Goal: Task Accomplishment & Management: Manage account settings

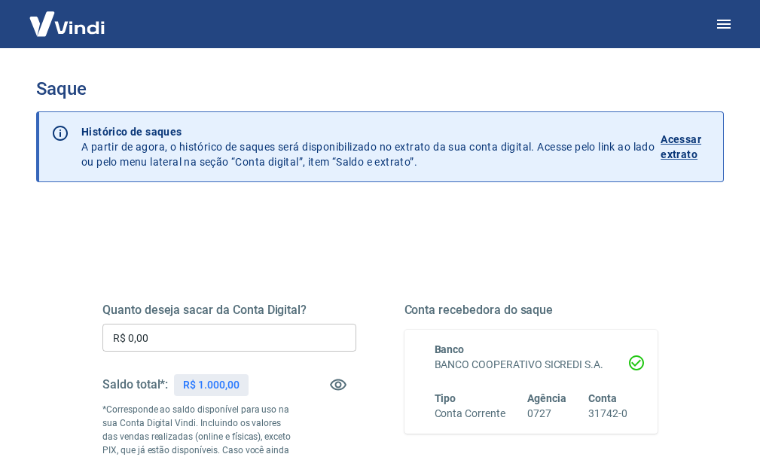
drag, startPoint x: 351, startPoint y: 128, endPoint x: 504, endPoint y: 138, distance: 153.2
click at [391, 130] on p "Histórico de saques" at bounding box center [367, 131] width 573 height 15
click at [729, 14] on button "button" at bounding box center [724, 24] width 36 height 36
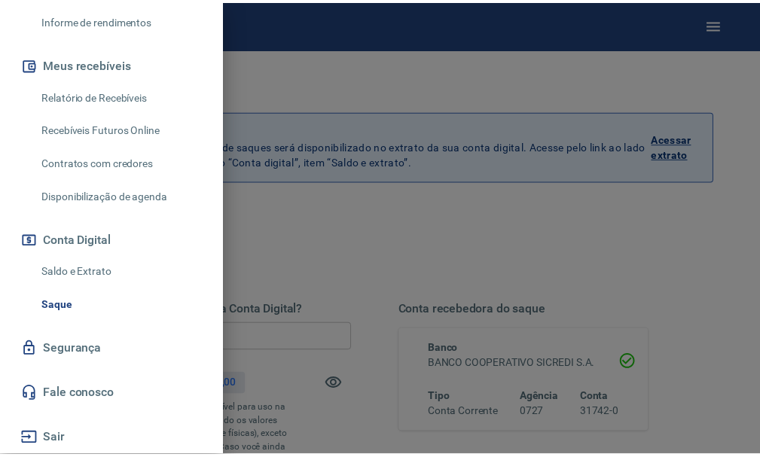
scroll to position [55, 0]
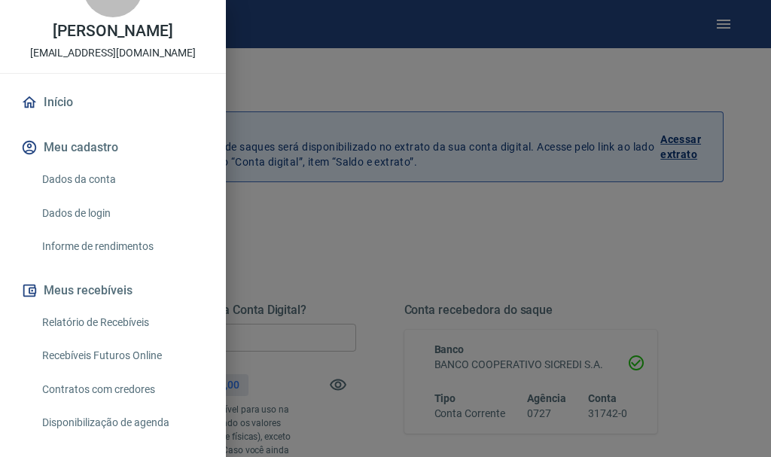
click at [96, 181] on link "Dados da conta" at bounding box center [122, 179] width 172 height 31
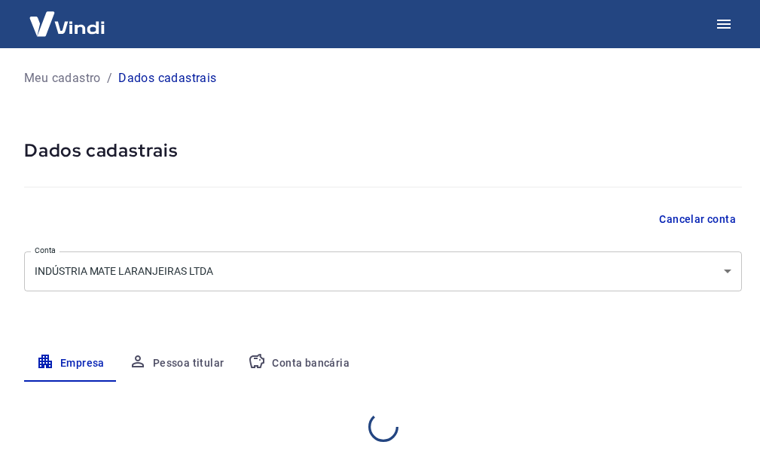
select select "PR"
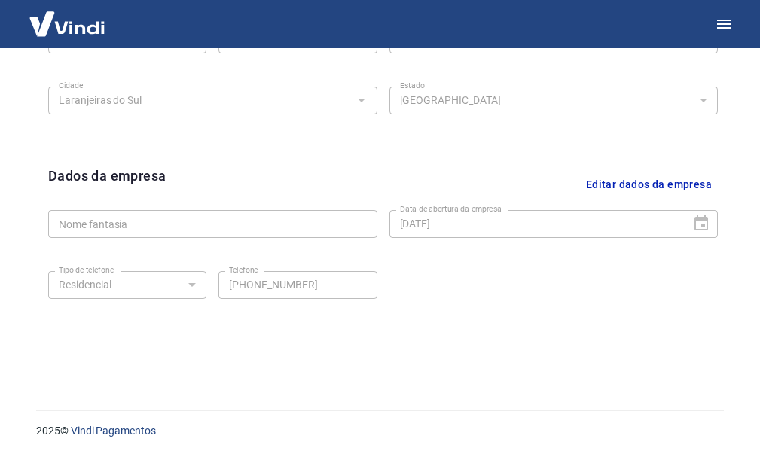
scroll to position [26, 0]
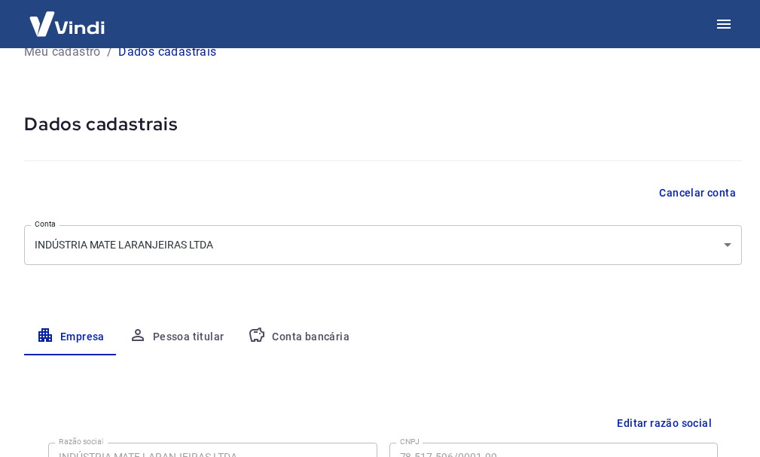
click at [181, 326] on button "Pessoa titular" at bounding box center [177, 337] width 120 height 36
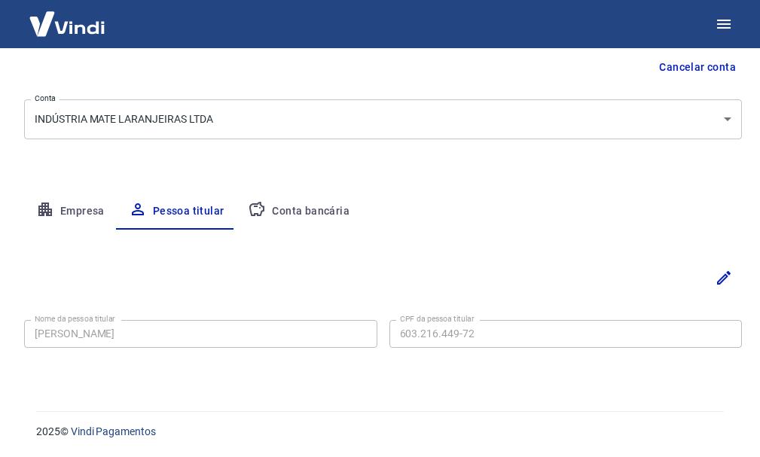
scroll to position [153, 0]
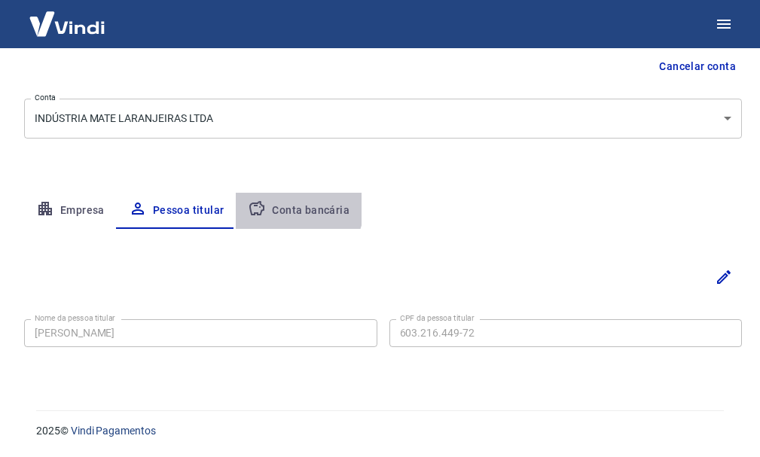
click at [277, 203] on button "Conta bancária" at bounding box center [299, 211] width 126 height 36
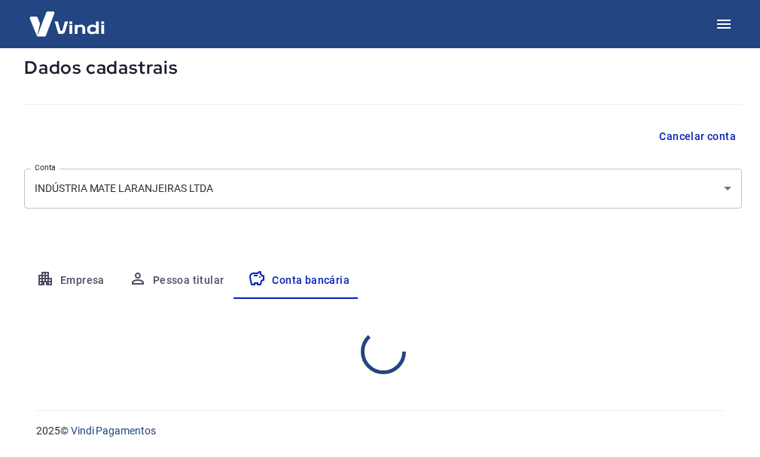
select select "1"
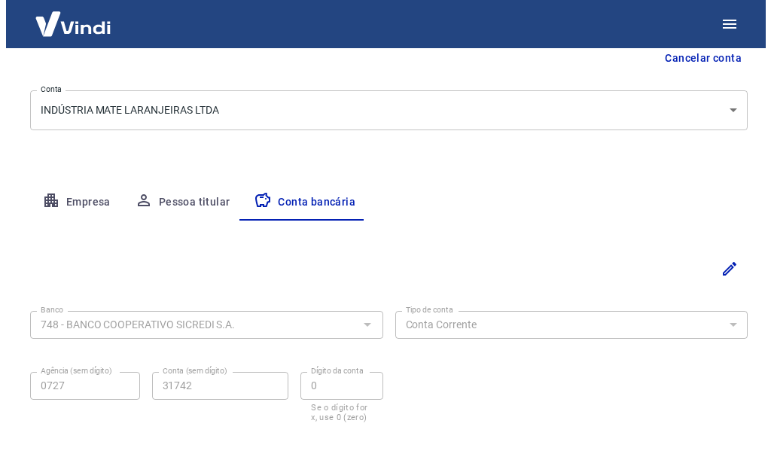
scroll to position [86, 0]
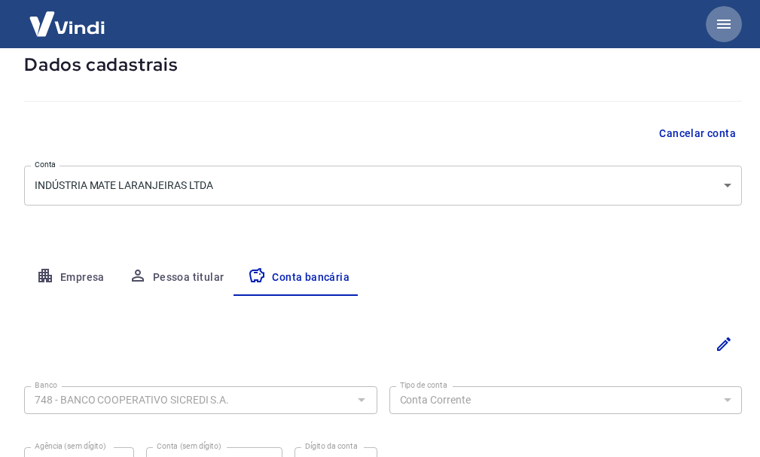
click at [718, 24] on icon "button" at bounding box center [724, 24] width 14 height 9
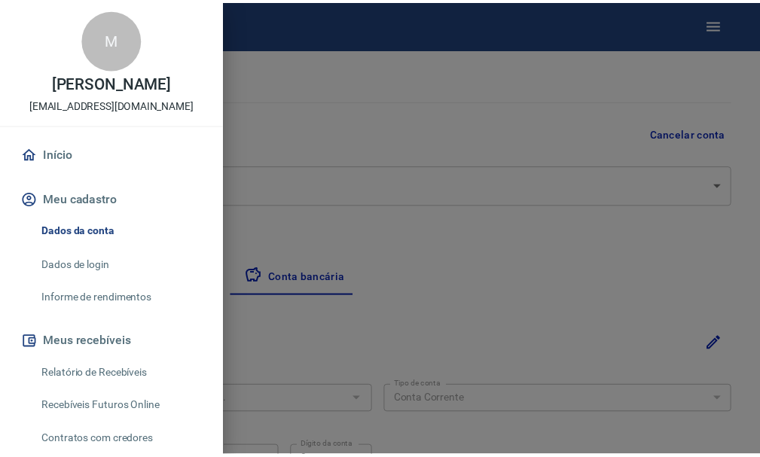
scroll to position [0, 0]
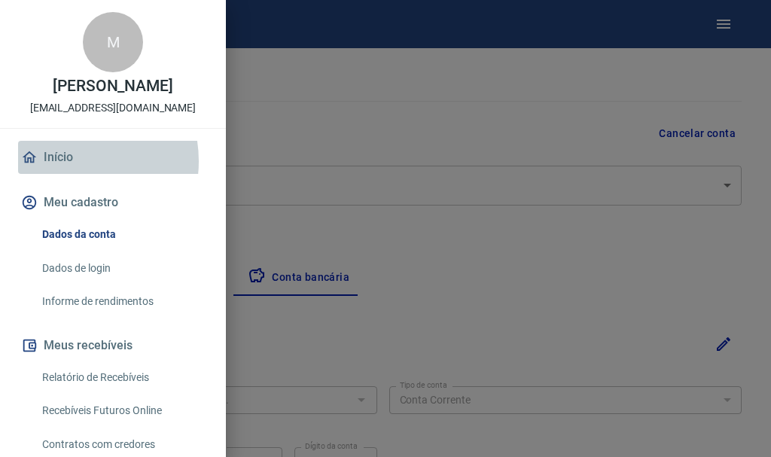
click at [65, 161] on link "Início" at bounding box center [113, 157] width 190 height 33
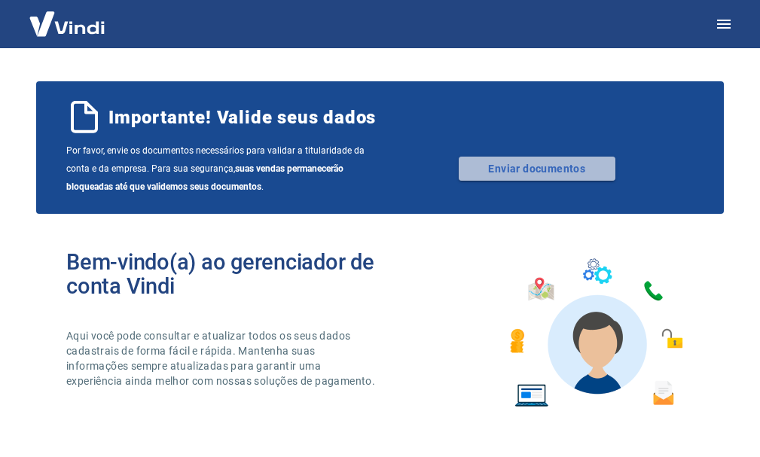
click at [546, 173] on link "Enviar documentos" at bounding box center [537, 169] width 157 height 24
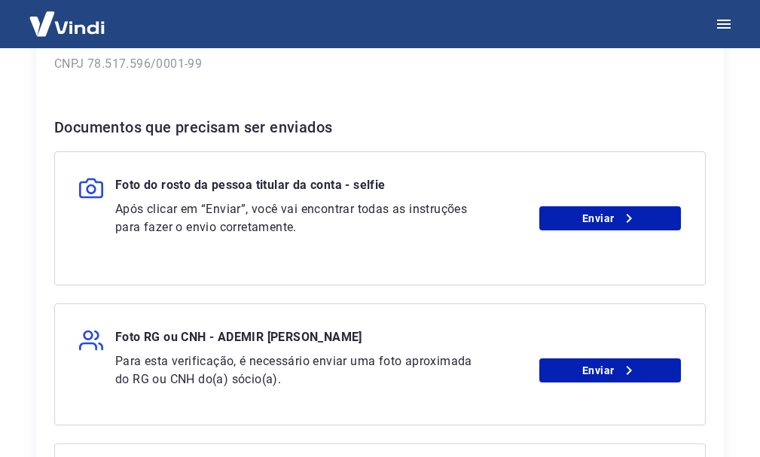
scroll to position [377, 0]
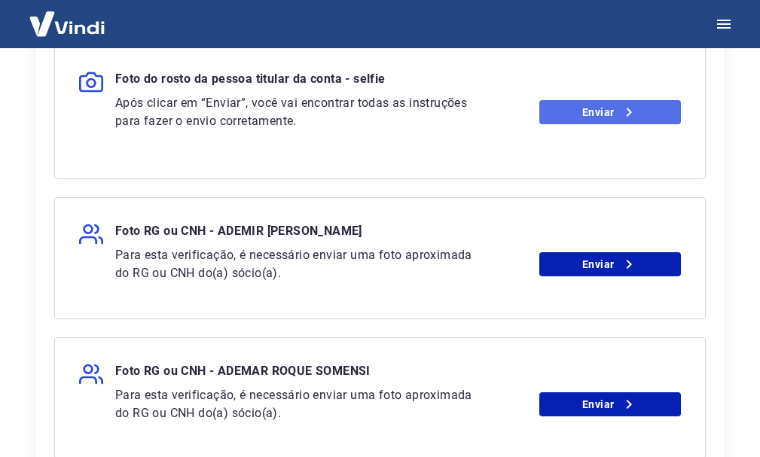
click at [627, 118] on icon at bounding box center [629, 112] width 18 height 18
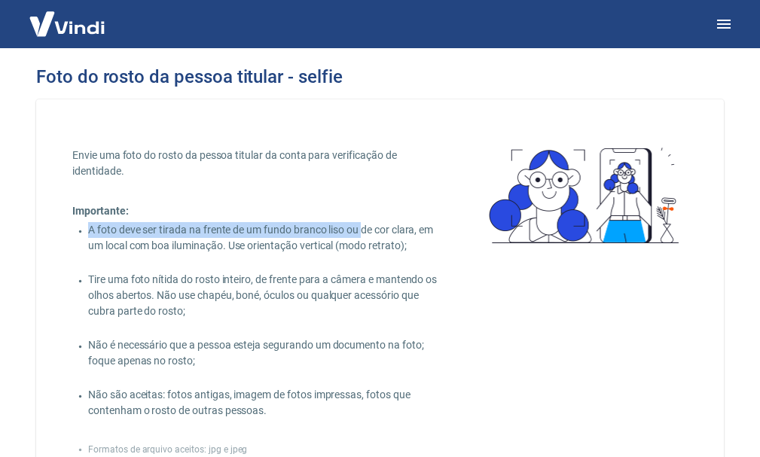
drag, startPoint x: 371, startPoint y: 230, endPoint x: 425, endPoint y: 214, distance: 56.5
click at [425, 214] on div "Importante: A foto deve ser tirada na frente de um fundo branco liso ou de cor …" at bounding box center [259, 310] width 375 height 215
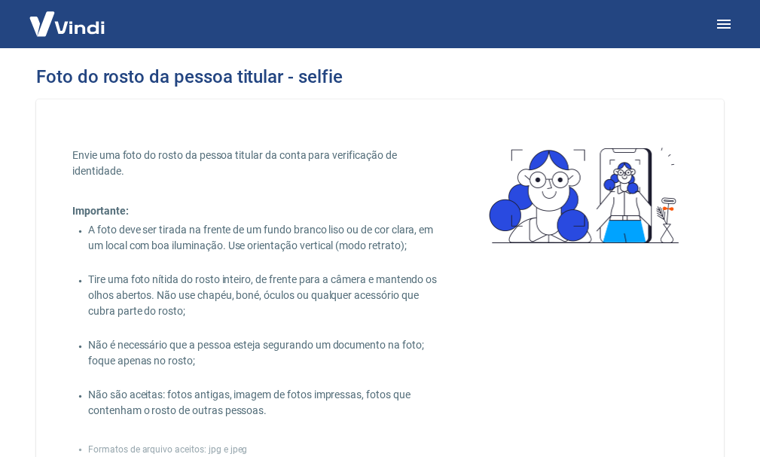
click at [441, 267] on div "A foto deve ser tirada na frente de um fundo branco liso ou de cor clara, em um…" at bounding box center [262, 320] width 369 height 197
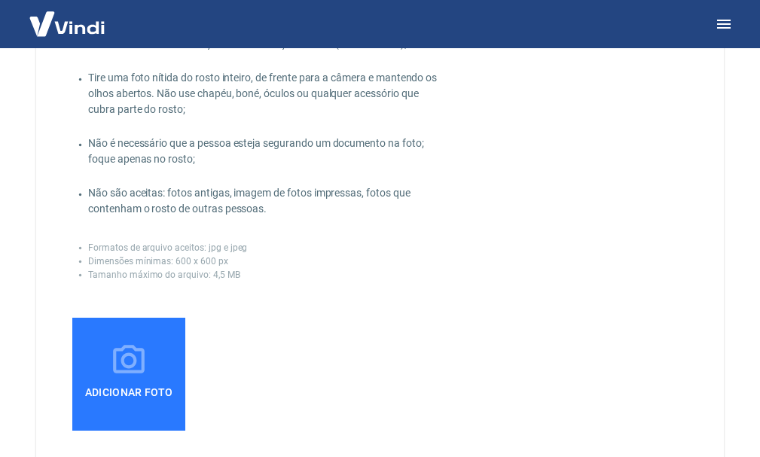
scroll to position [226, 0]
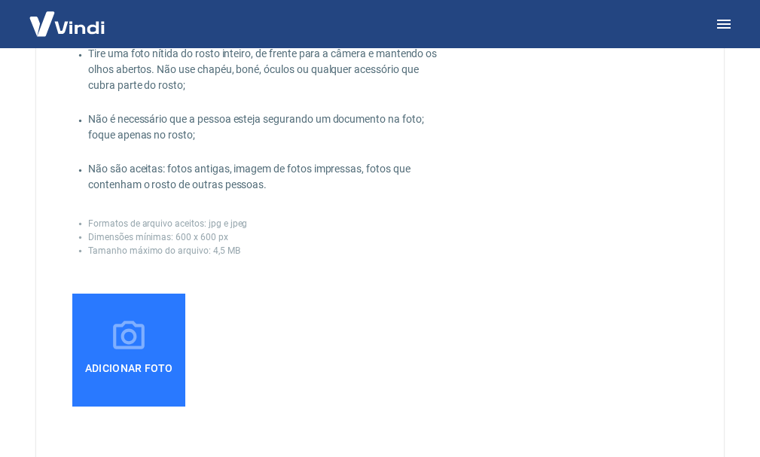
click at [119, 355] on span "Adicionar foto" at bounding box center [129, 368] width 100 height 27
click at [0, 0] on input "Adicionar foto" at bounding box center [0, 0] width 0 height 0
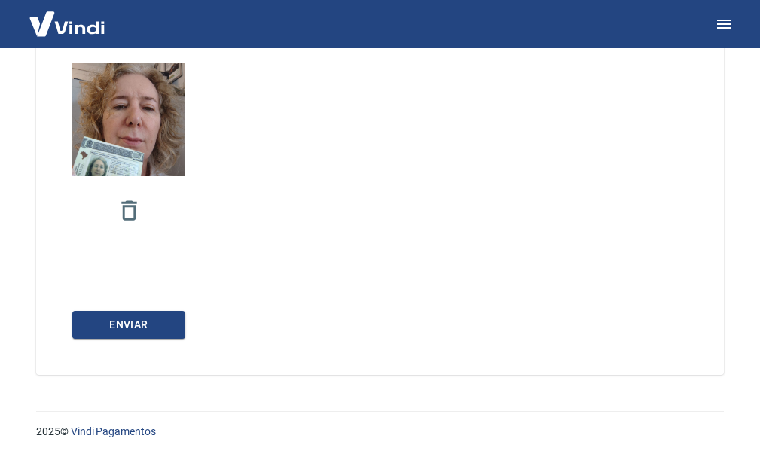
scroll to position [457, 0]
click at [127, 326] on button "Enviar" at bounding box center [128, 324] width 113 height 28
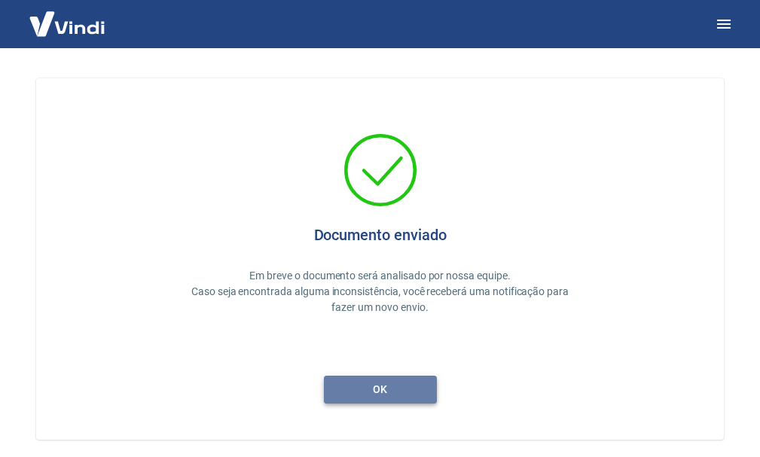
click at [355, 394] on button "ok" at bounding box center [380, 390] width 113 height 28
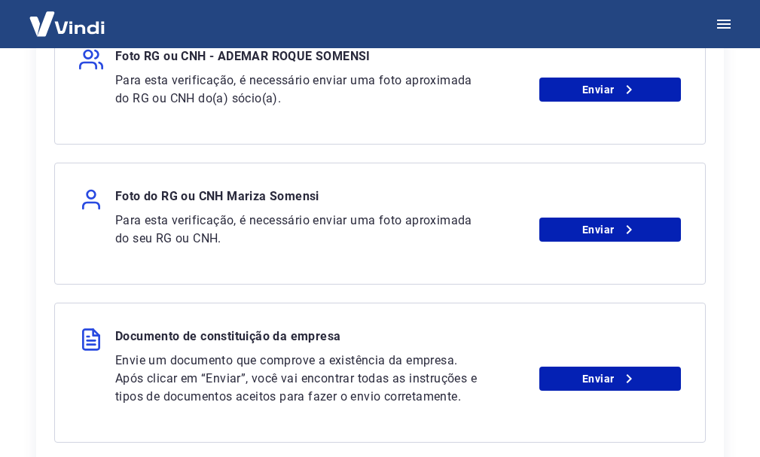
scroll to position [301, 0]
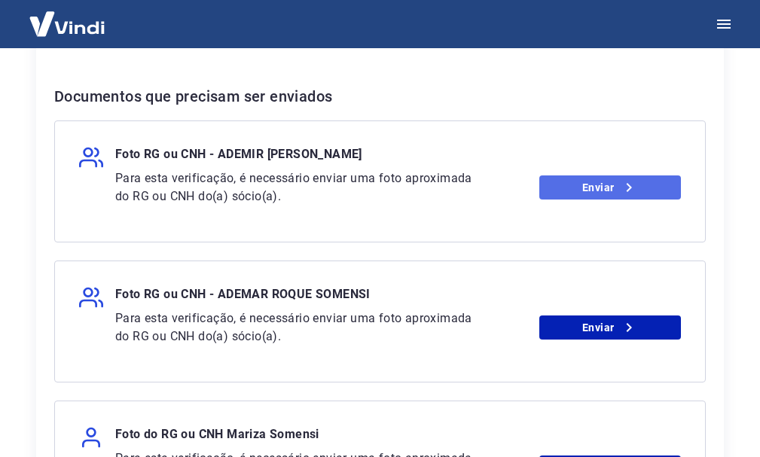
click at [555, 183] on link "Enviar" at bounding box center [610, 187] width 142 height 24
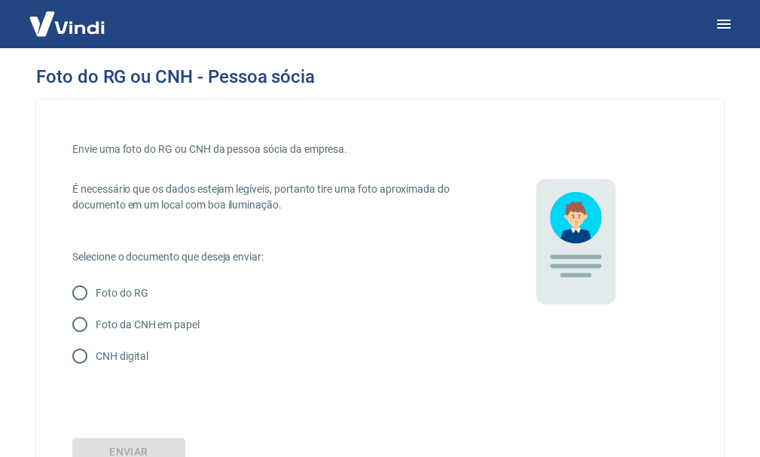
click at [113, 333] on label "Foto da CNH em papel" at bounding box center [257, 325] width 386 height 32
click at [96, 333] on input "Foto da CNH em papel" at bounding box center [80, 325] width 32 height 32
radio input "true"
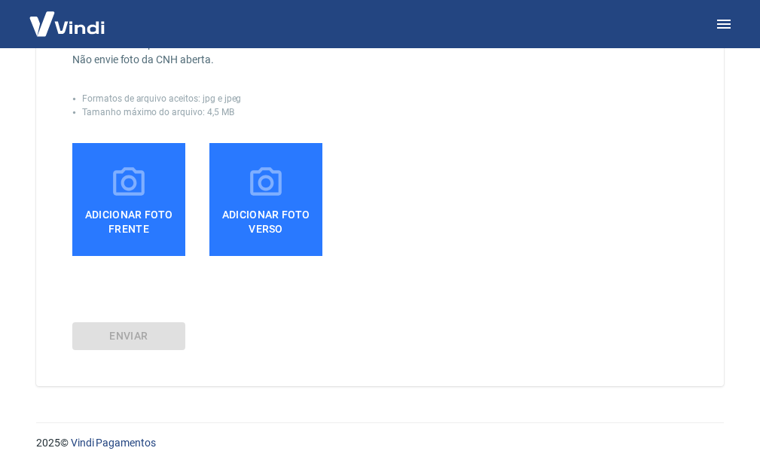
scroll to position [377, 0]
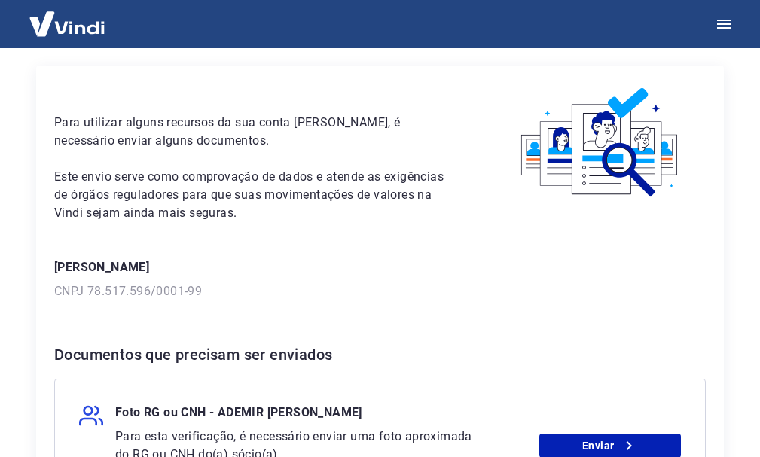
scroll to position [151, 0]
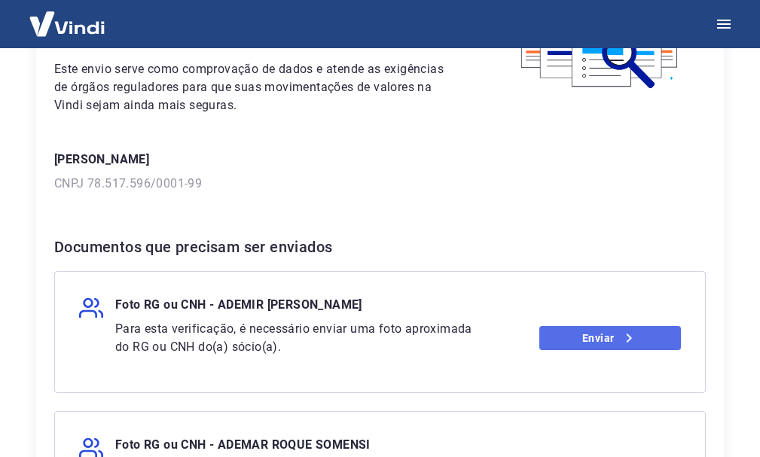
click at [574, 333] on link "Enviar" at bounding box center [610, 338] width 142 height 24
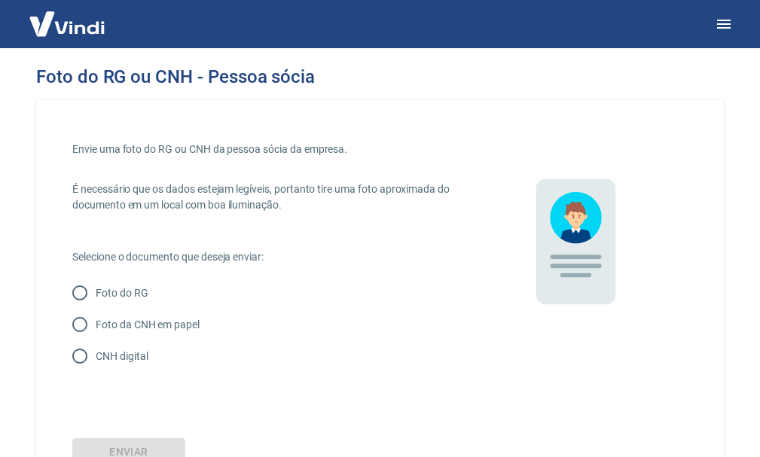
drag, startPoint x: 130, startPoint y: 323, endPoint x: 245, endPoint y: 300, distance: 117.4
click at [130, 323] on p "Foto da CNH em papel" at bounding box center [148, 325] width 104 height 16
click at [96, 323] on input "Foto da CNH em papel" at bounding box center [80, 325] width 32 height 32
radio input "true"
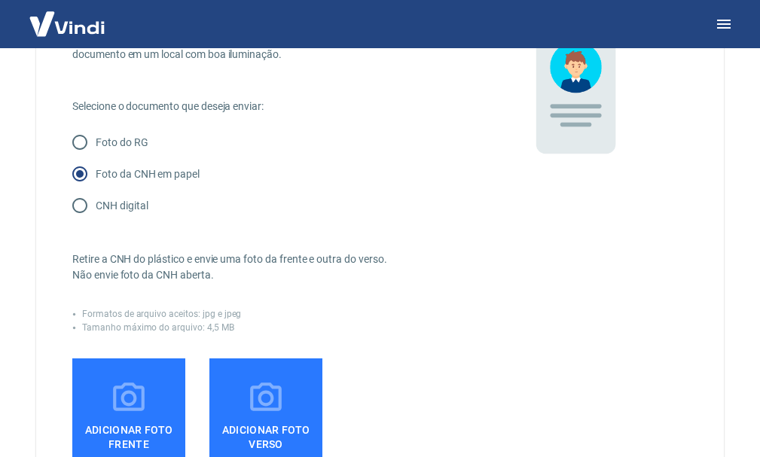
scroll to position [226, 0]
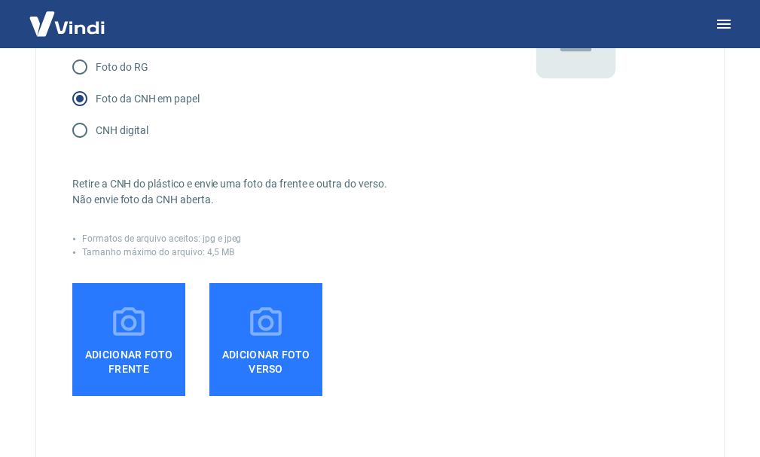
click at [127, 314] on icon at bounding box center [129, 323] width 38 height 38
click at [0, 0] on input "Adicionar foto frente" at bounding box center [0, 0] width 0 height 0
click at [142, 346] on span "Adicionar foto frente" at bounding box center [128, 359] width 101 height 34
click at [0, 0] on input "Adicionar foto frente" at bounding box center [0, 0] width 0 height 0
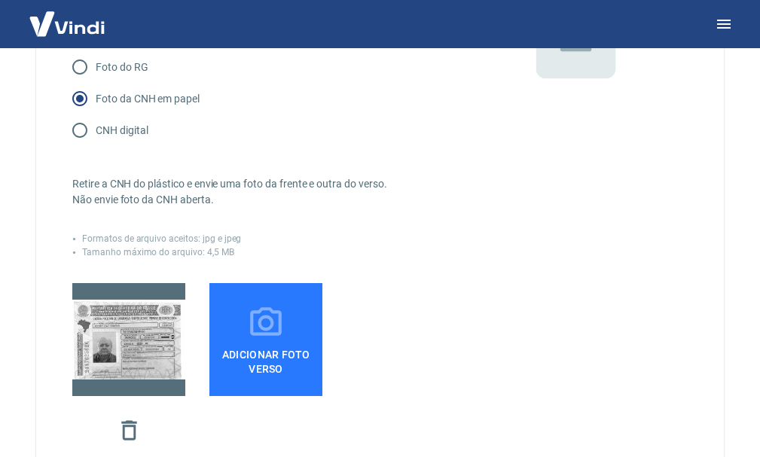
click at [264, 319] on icon at bounding box center [266, 323] width 38 height 38
click at [0, 0] on input "Adicionar foto verso" at bounding box center [0, 0] width 0 height 0
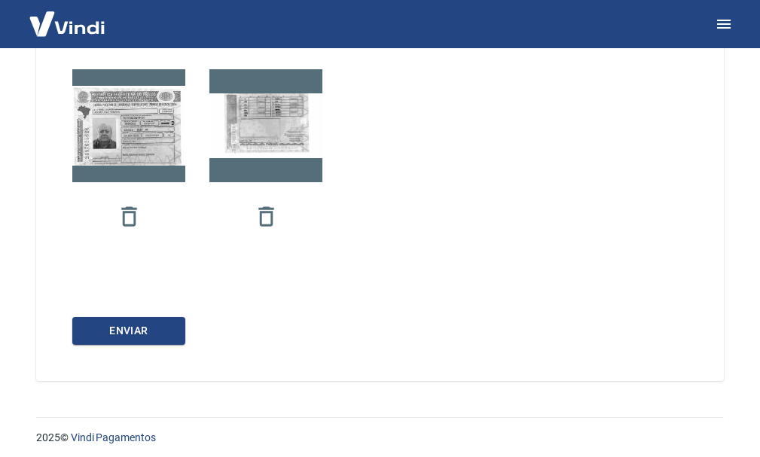
scroll to position [447, 0]
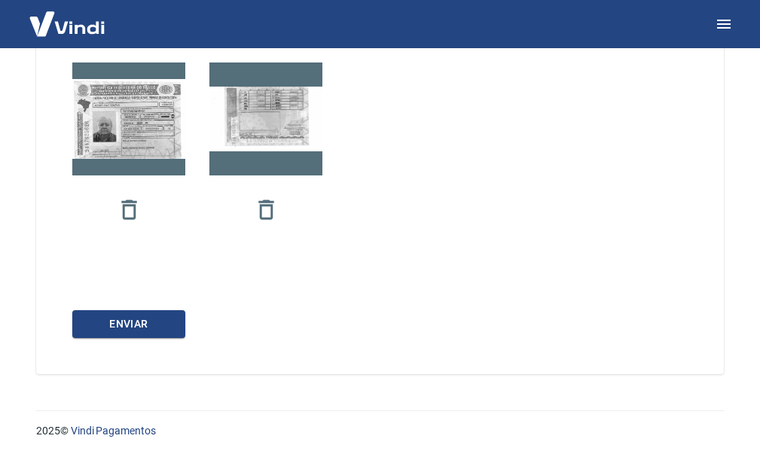
click at [126, 341] on div "Envie uma foto do RG ou CNH da pessoa sócia da empresa. É necessário que os dad…" at bounding box center [380, 13] width 688 height 721
click at [133, 328] on button "Enviar" at bounding box center [128, 324] width 113 height 28
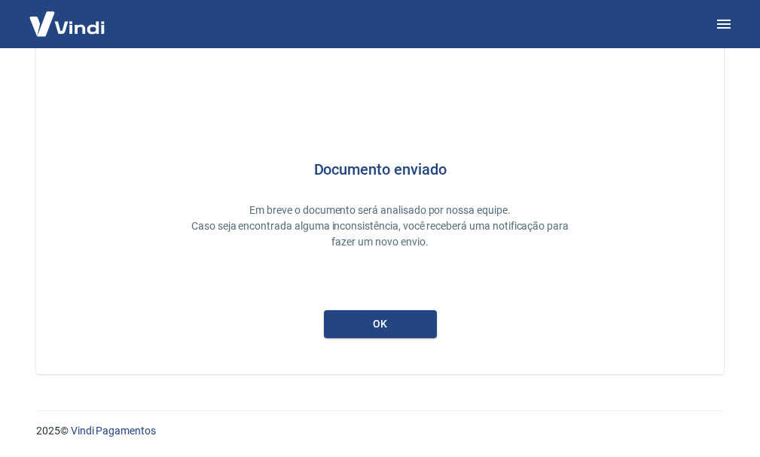
scroll to position [66, 0]
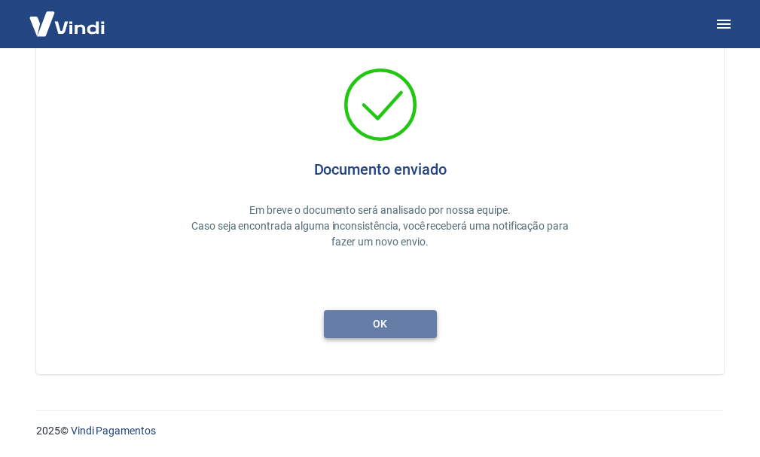
click at [374, 314] on button "ok" at bounding box center [380, 324] width 113 height 28
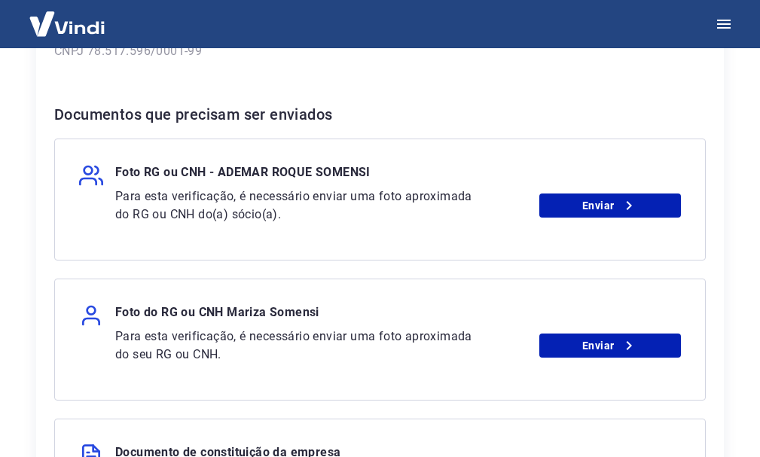
scroll to position [301, 0]
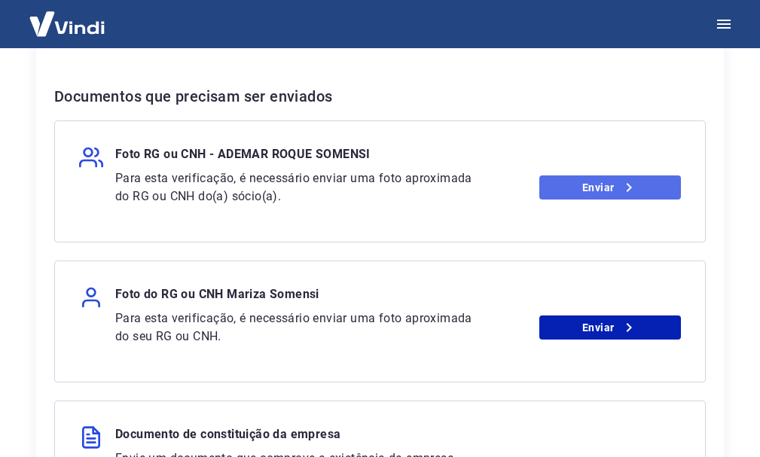
click at [566, 180] on link "Enviar" at bounding box center [610, 187] width 142 height 24
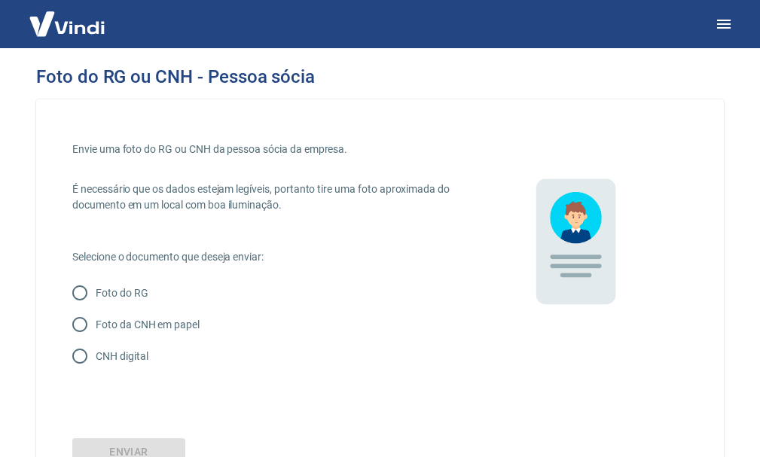
click at [155, 319] on p "Foto da CNH em papel" at bounding box center [148, 325] width 104 height 16
click at [96, 319] on input "Foto da CNH em papel" at bounding box center [80, 325] width 32 height 32
radio input "true"
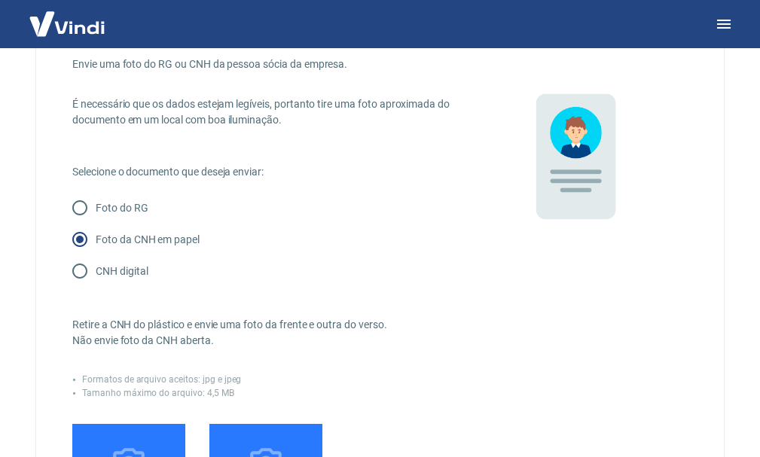
scroll to position [226, 0]
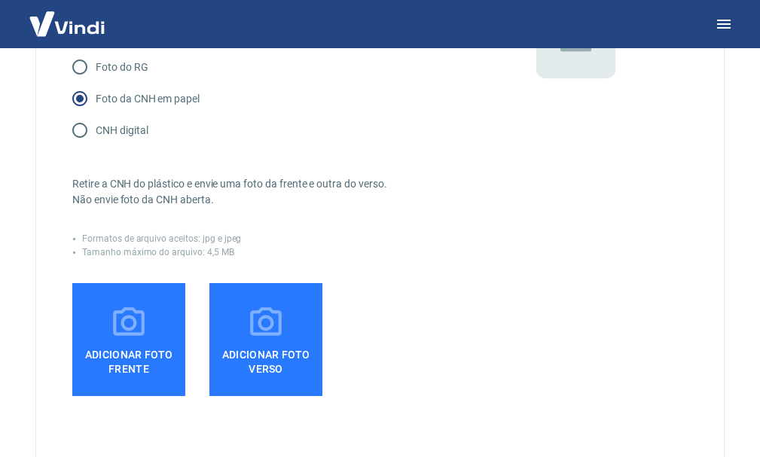
click at [85, 348] on span "Adicionar foto frente" at bounding box center [128, 359] width 101 height 34
click at [0, 0] on input "Adicionar foto frente" at bounding box center [0, 0] width 0 height 0
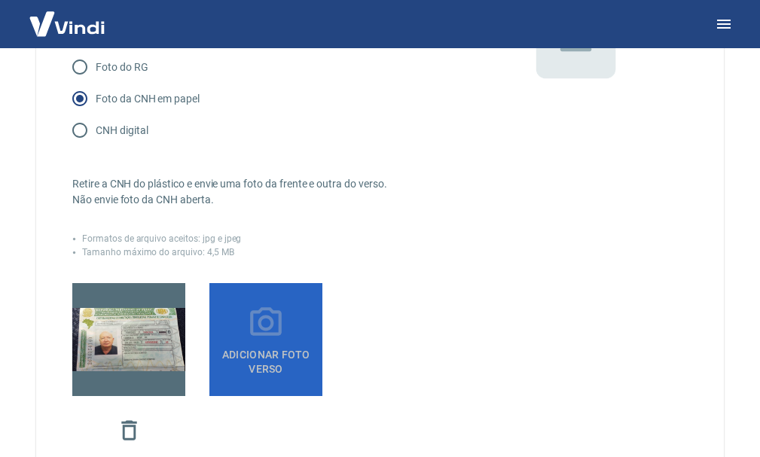
click at [270, 311] on icon at bounding box center [266, 321] width 32 height 29
click at [0, 0] on input "Adicionar foto verso" at bounding box center [0, 0] width 0 height 0
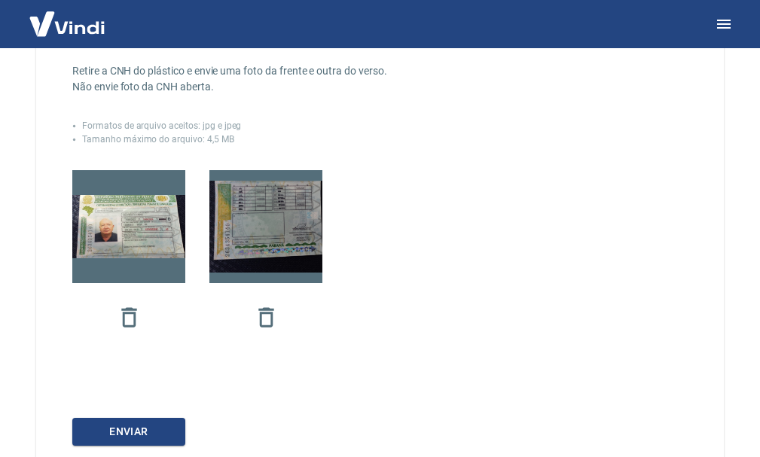
scroll to position [447, 0]
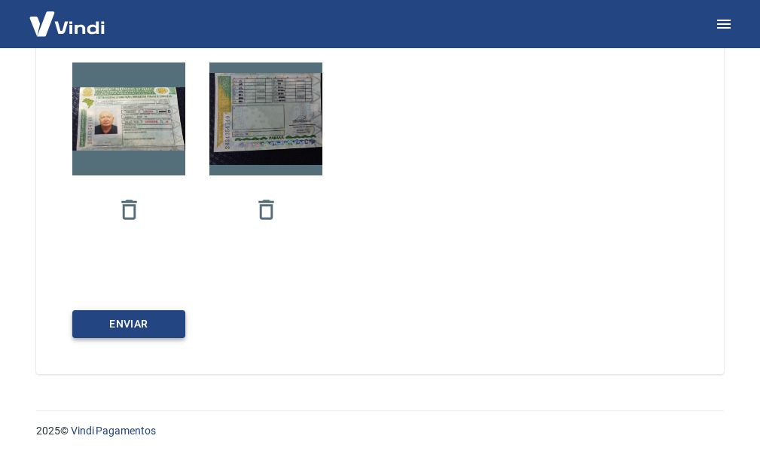
click at [140, 319] on button "Enviar" at bounding box center [128, 324] width 113 height 28
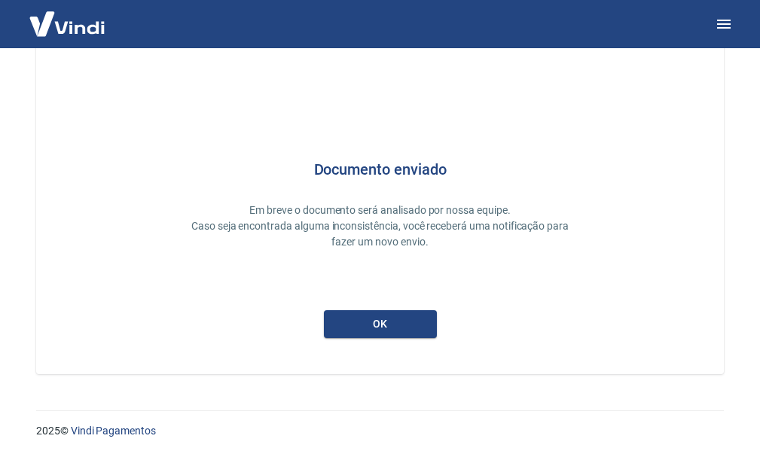
scroll to position [66, 0]
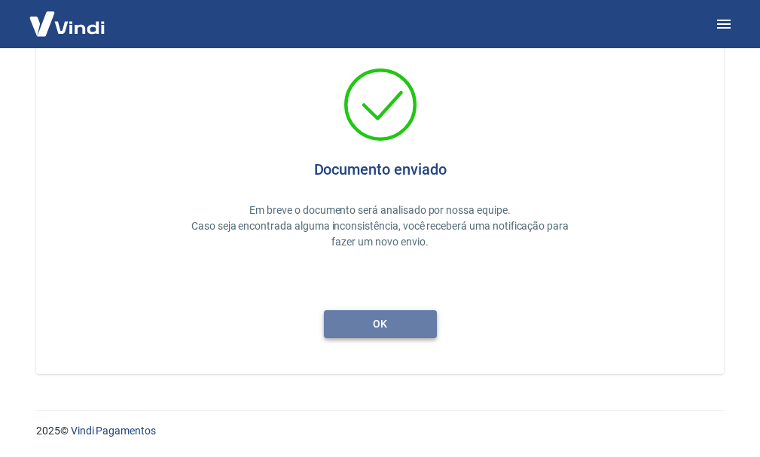
click at [377, 334] on button "ok" at bounding box center [380, 324] width 113 height 28
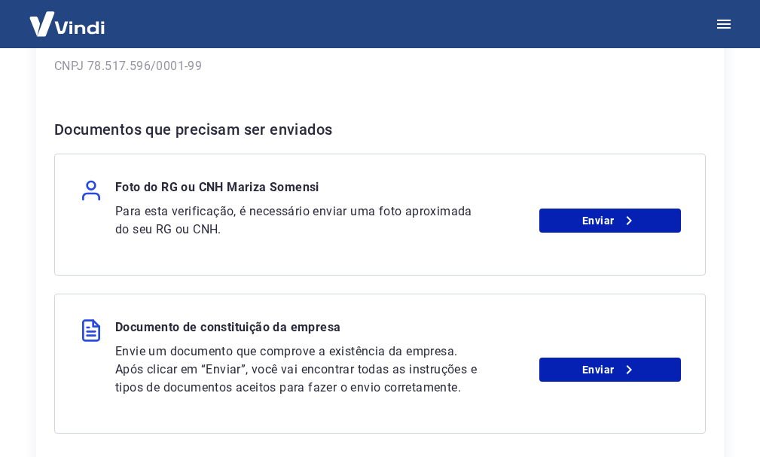
scroll to position [267, 0]
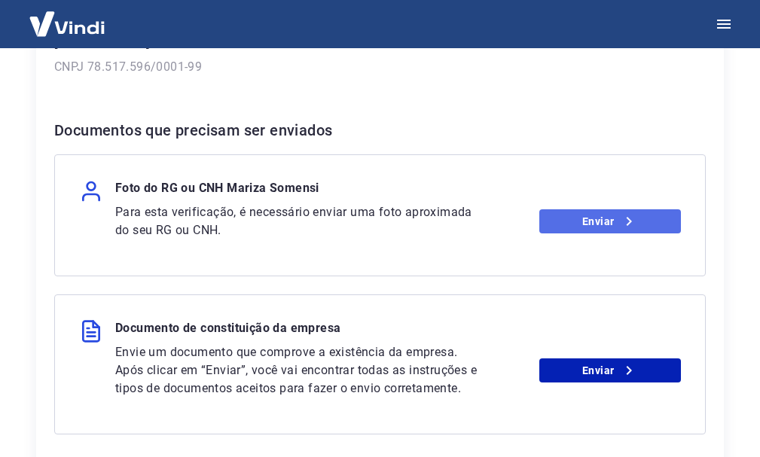
click at [571, 222] on link "Enviar" at bounding box center [610, 221] width 142 height 24
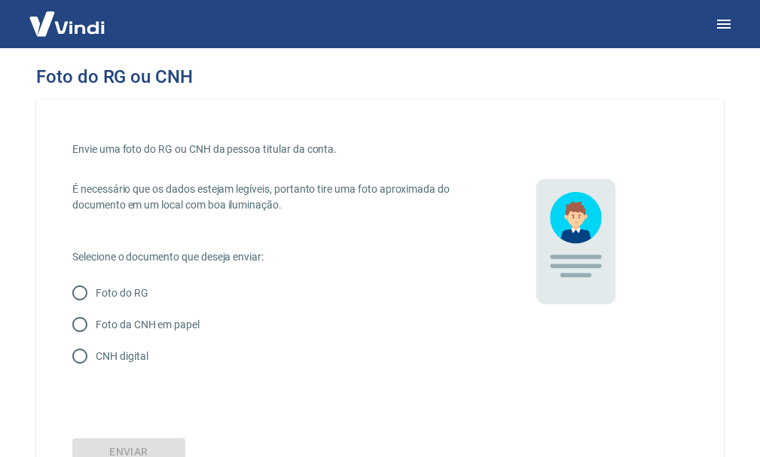
click at [141, 354] on p "CNH digital" at bounding box center [122, 357] width 52 height 16
click at [96, 354] on input "CNH digital" at bounding box center [80, 356] width 32 height 32
radio input "true"
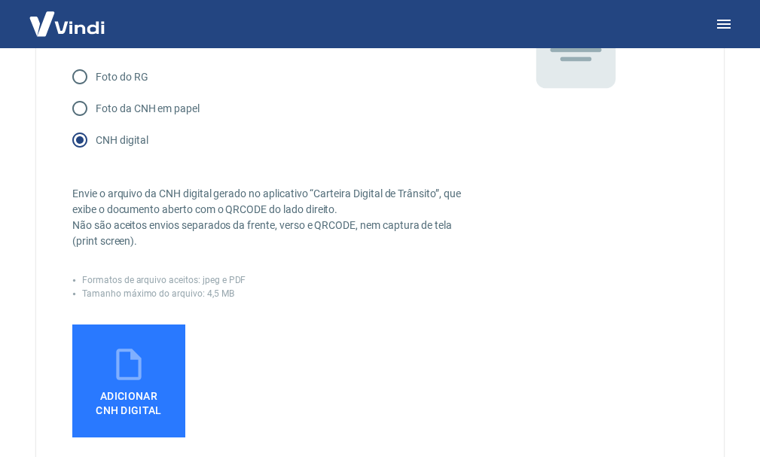
scroll to position [226, 0]
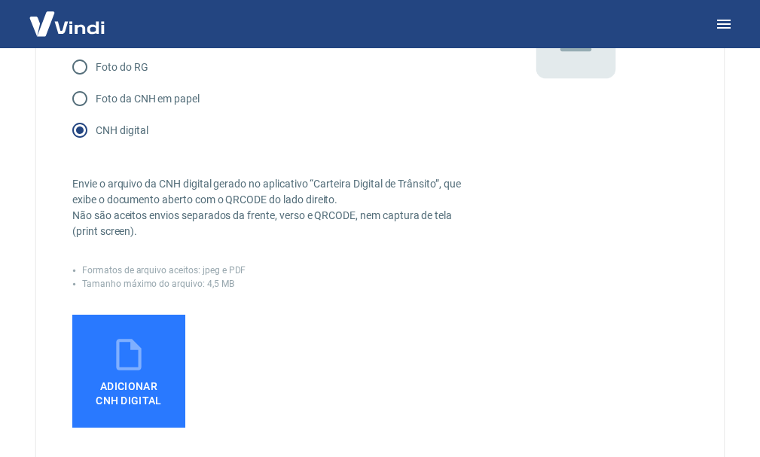
click at [145, 92] on p "Foto da CNH em papel" at bounding box center [148, 99] width 104 height 16
click at [96, 92] on input "Foto da CNH em papel" at bounding box center [80, 99] width 32 height 32
radio input "true"
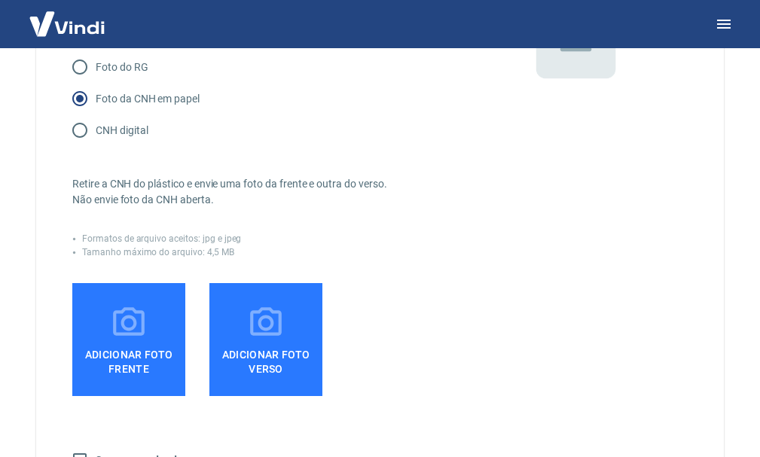
click at [114, 327] on icon at bounding box center [129, 321] width 32 height 29
click at [0, 0] on input "Adicionar foto frente" at bounding box center [0, 0] width 0 height 0
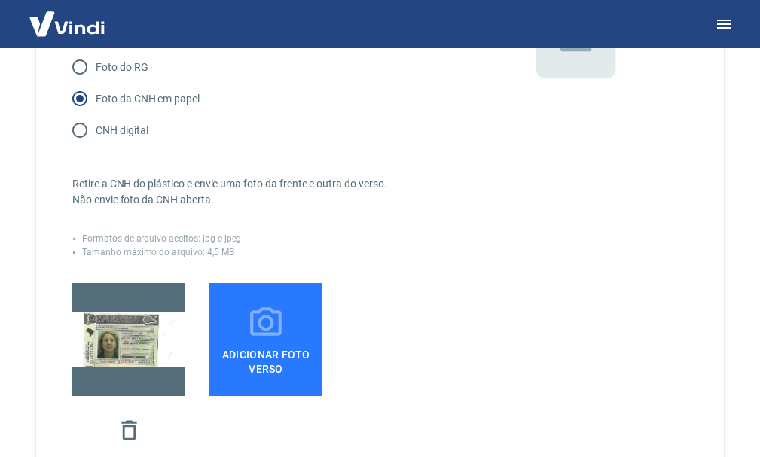
click at [272, 358] on span "Adicionar foto verso" at bounding box center [265, 359] width 101 height 34
click at [0, 0] on input "Adicionar foto verso" at bounding box center [0, 0] width 0 height 0
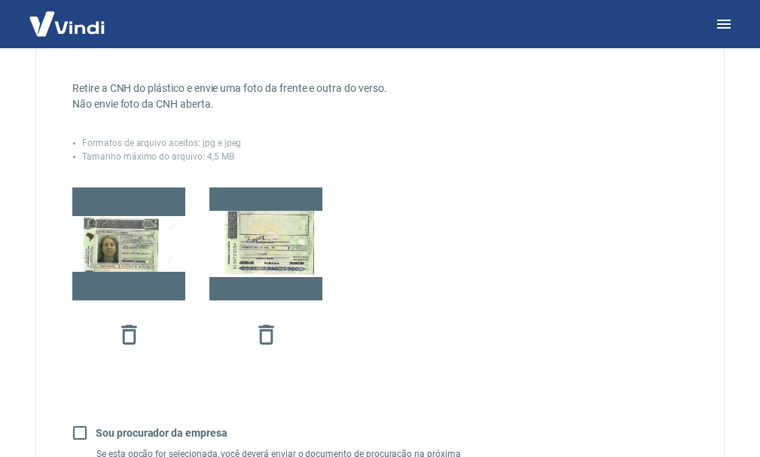
scroll to position [452, 0]
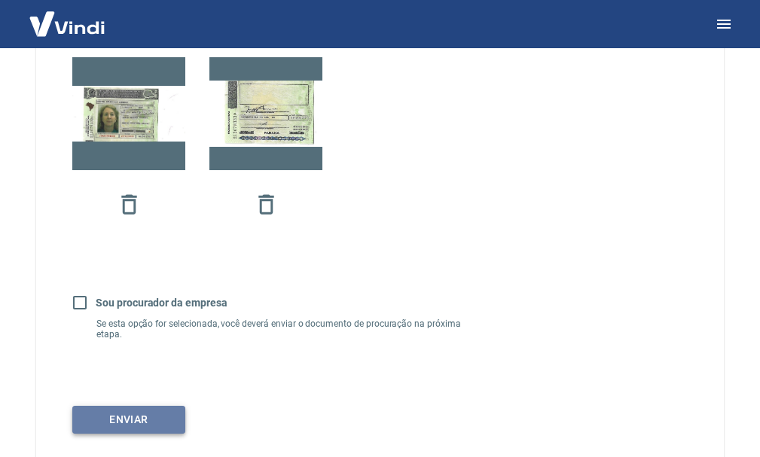
click at [150, 416] on button "Enviar" at bounding box center [128, 420] width 113 height 28
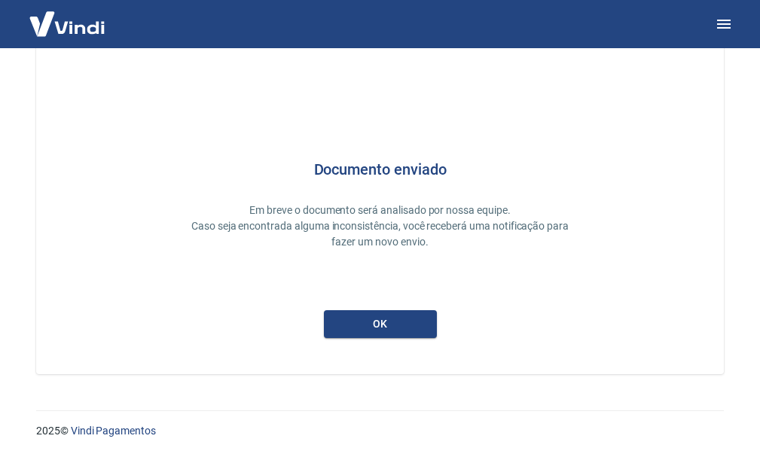
scroll to position [66, 0]
click at [408, 331] on button "ok" at bounding box center [380, 324] width 113 height 28
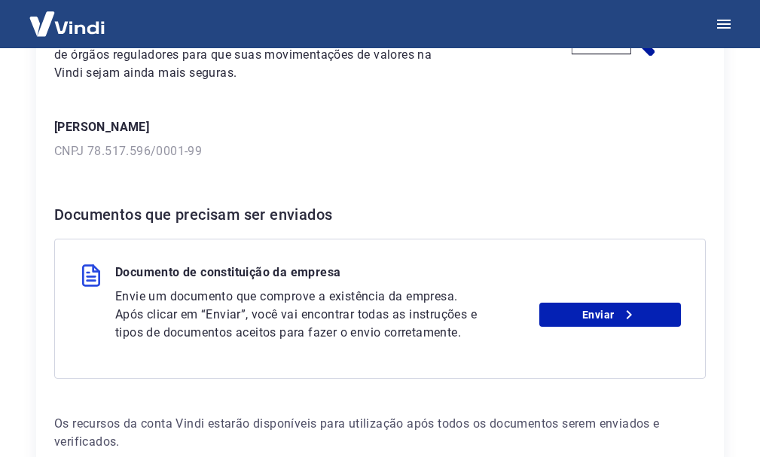
scroll to position [278, 0]
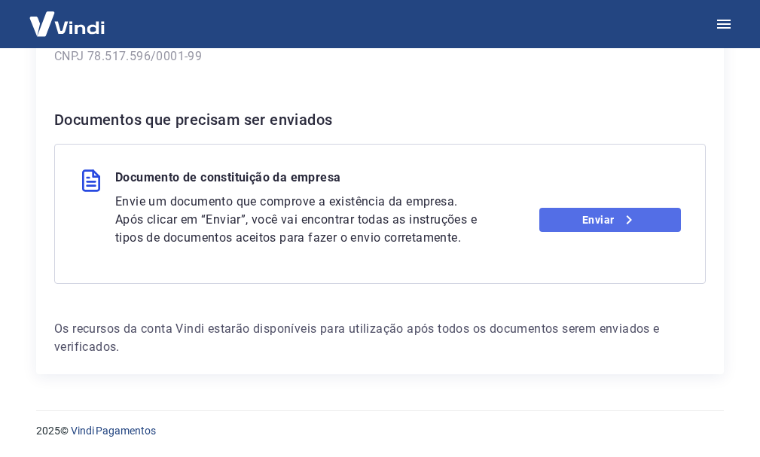
click at [589, 223] on link "Enviar" at bounding box center [610, 220] width 142 height 24
click at [443, 146] on div "Documento de constituição da empresa Envie um documento que comprove a existênc…" at bounding box center [379, 214] width 651 height 140
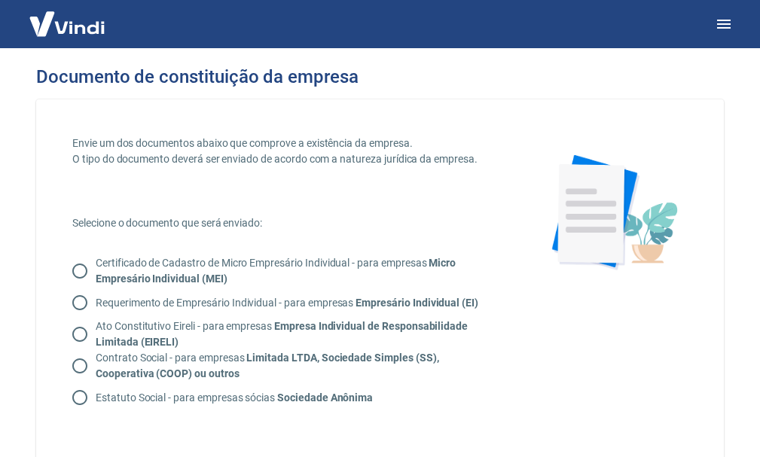
click at [77, 374] on input "Contrato Social - para empresas Limitada LTDA, Sociedade Simples (SS), Cooperat…" at bounding box center [80, 366] width 32 height 32
radio input "true"
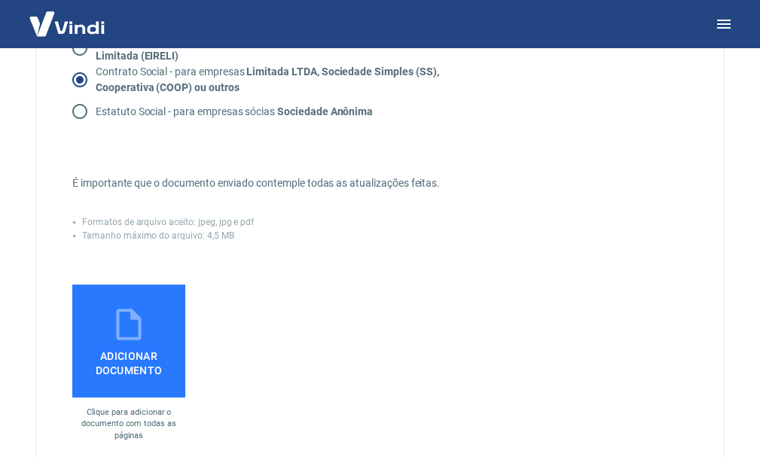
scroll to position [301, 0]
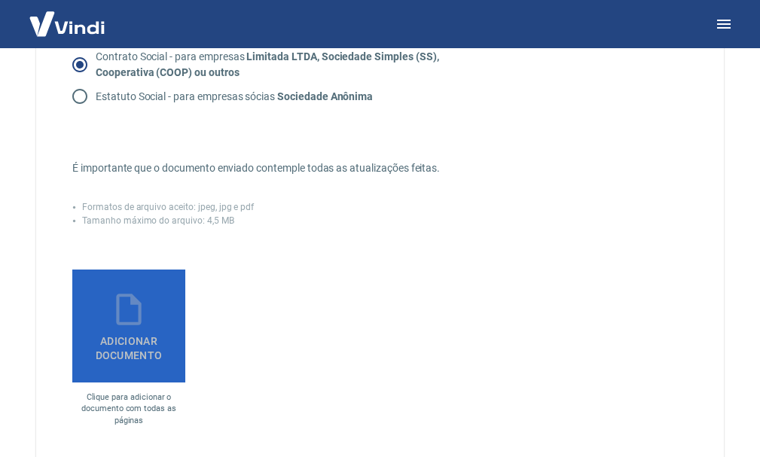
click at [127, 337] on span "Adicionar documento" at bounding box center [128, 345] width 101 height 34
click at [0, 0] on input "Adicionar documento" at bounding box center [0, 0] width 0 height 0
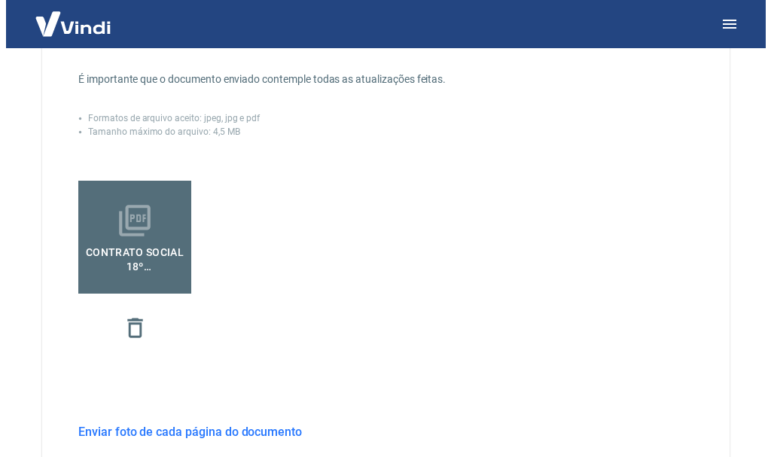
scroll to position [527, 0]
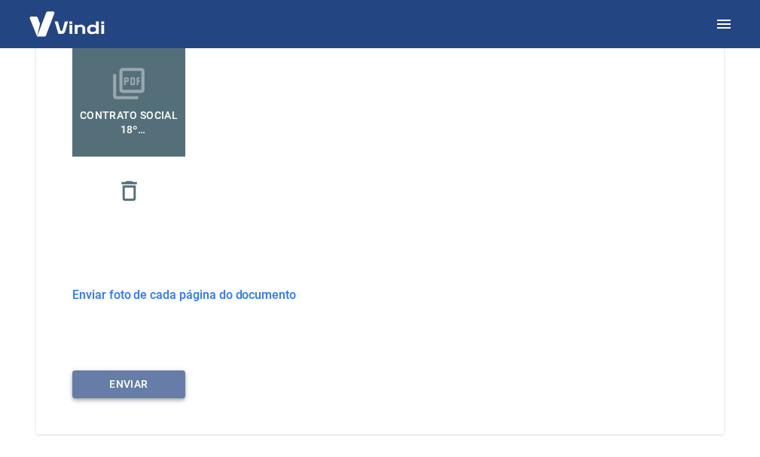
click at [122, 389] on button "ENVIAR" at bounding box center [128, 385] width 113 height 28
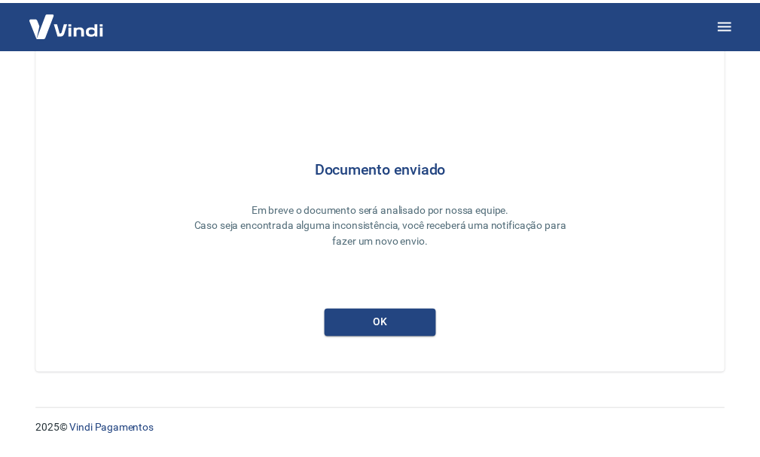
scroll to position [66, 0]
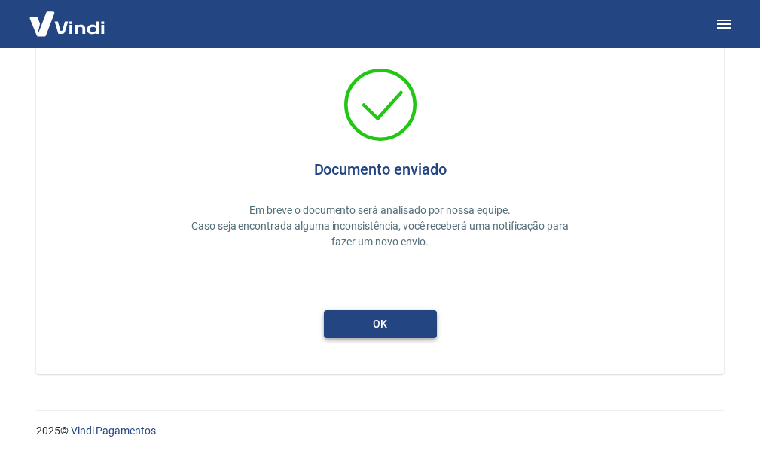
click at [405, 315] on button "ok" at bounding box center [380, 324] width 113 height 28
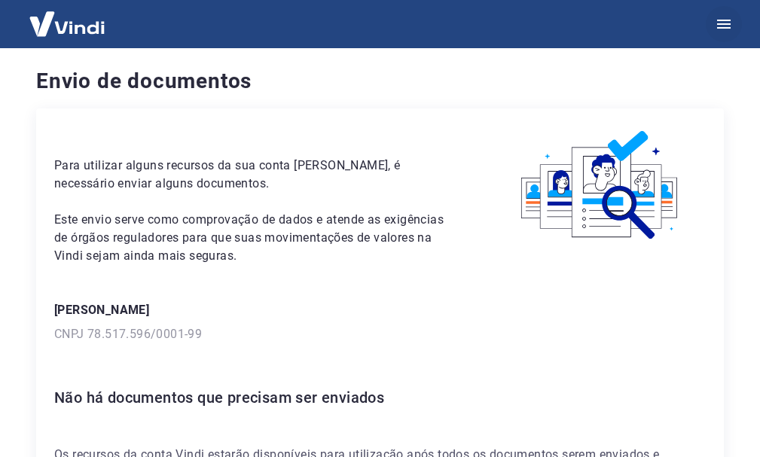
click at [719, 23] on icon "button" at bounding box center [724, 24] width 18 height 18
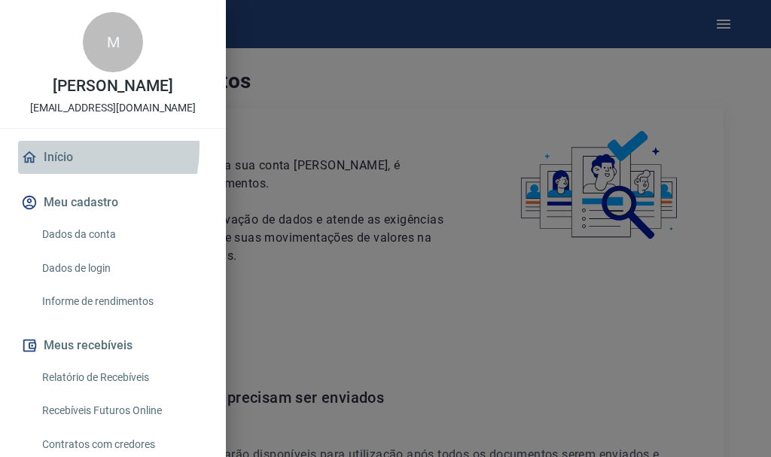
click at [43, 147] on link "Início" at bounding box center [113, 157] width 190 height 33
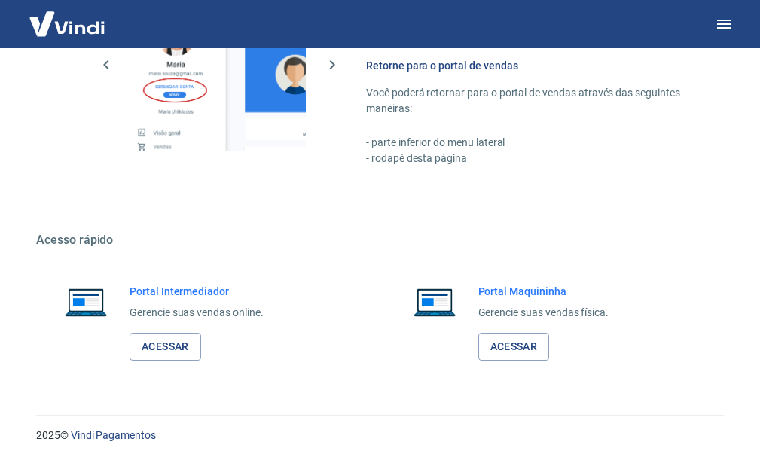
scroll to position [763, 0]
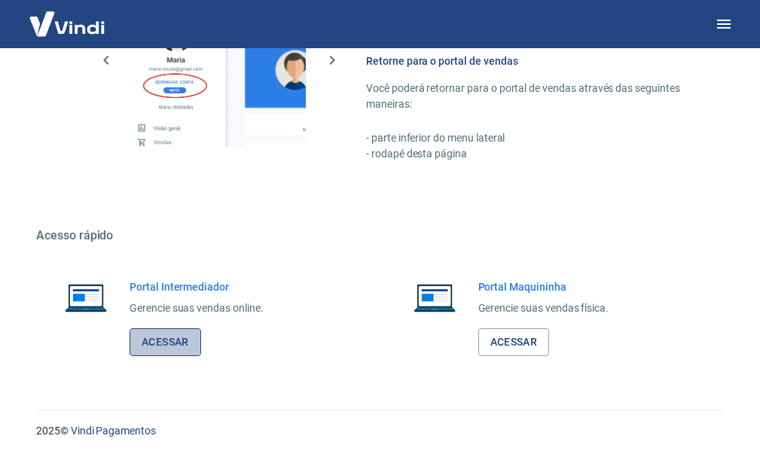
click at [176, 346] on link "Acessar" at bounding box center [166, 342] width 72 height 28
